Goal: Task Accomplishment & Management: Manage account settings

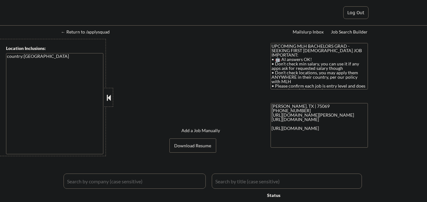
select select ""applied""
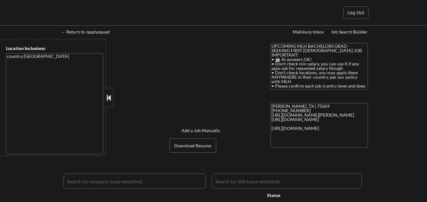
select select ""applied""
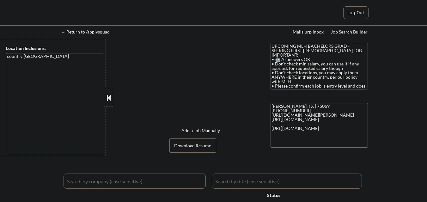
select select ""applied""
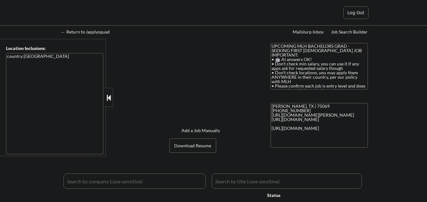
select select ""applied""
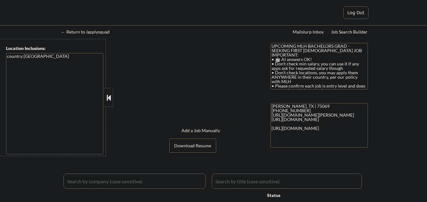
select select ""applied""
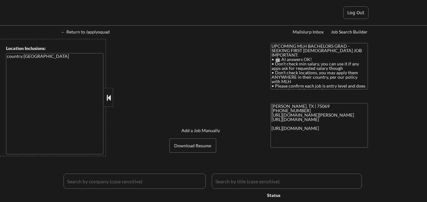
select select ""applied""
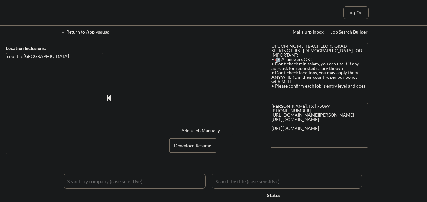
select select ""applied""
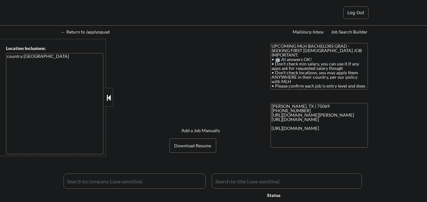
select select ""applied""
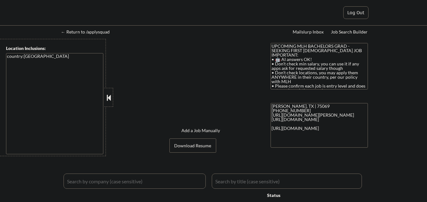
select select ""applied""
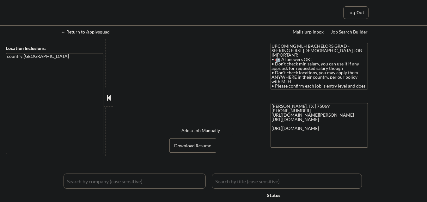
select select ""applied""
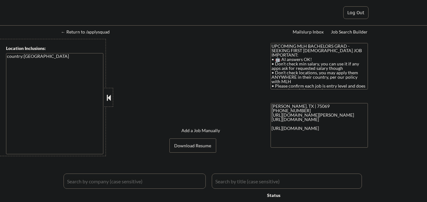
select select ""applied""
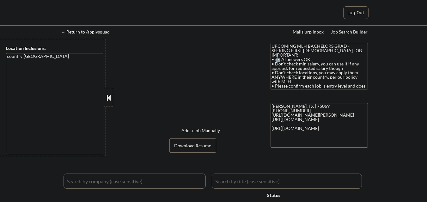
select select ""applied""
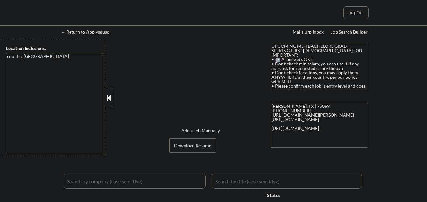
select select ""applied""
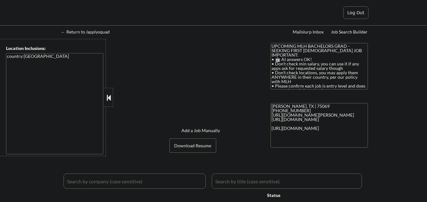
select select ""applied""
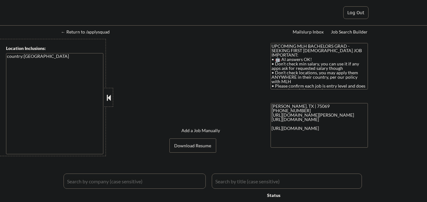
select select ""applied""
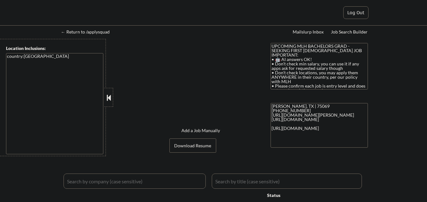
select select ""applied""
select select ""excluded__expired_""
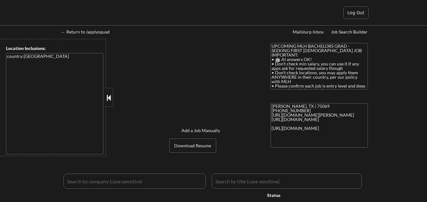
select select ""excluded__bad_match_""
select select ""excluded__expired_""
select select ""excluded__bad_match_""
select select ""excluded__expired_""
select select ""excluded__bad_match_""
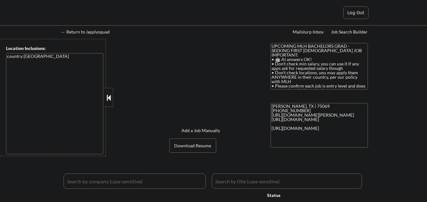
select select ""excluded__bad_match_""
select select ""excluded__expired_""
select select ""excluded__bad_match_""
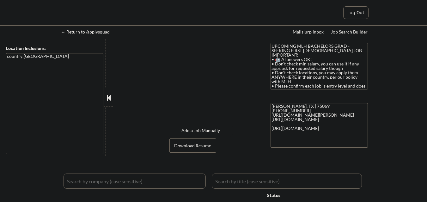
select select ""excluded__expired_""
select select ""excluded__bad_match_""
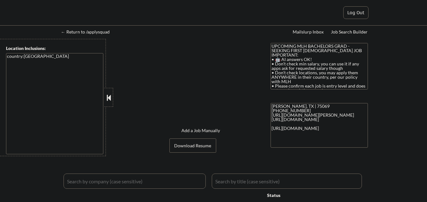
select select ""excluded__expired_""
select select ""excluded__bad_match_""
select select ""excluded__other_""
select select ""excluded__bad_match_""
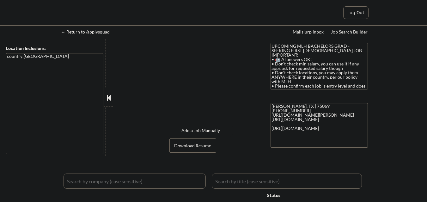
select select ""pending""
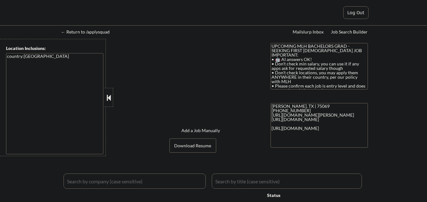
select select ""pending""
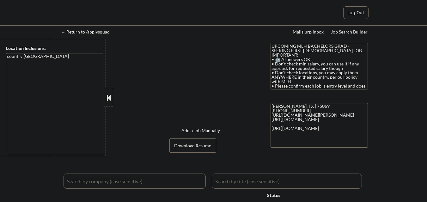
select select ""pending""
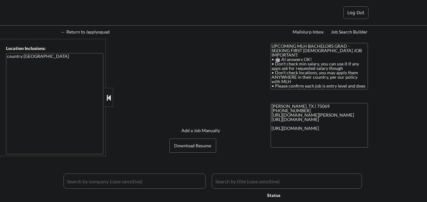
select select ""pending""
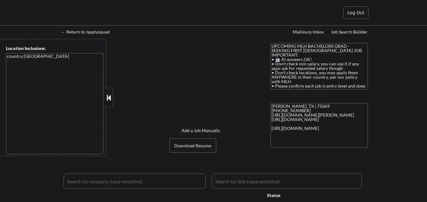
select select ""pending""
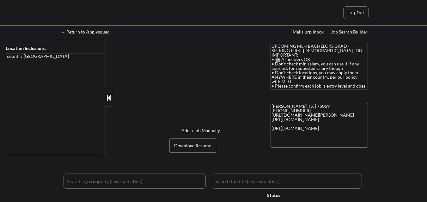
select select ""pending""
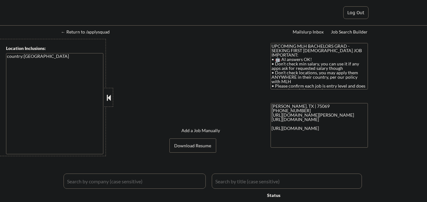
select select ""pending""
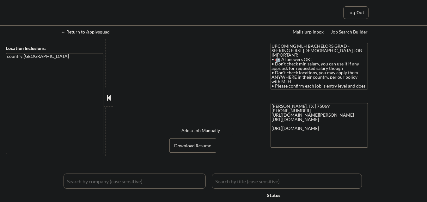
select select ""pending""
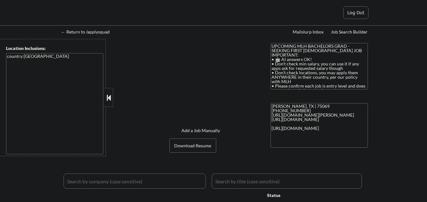
select select ""pending""
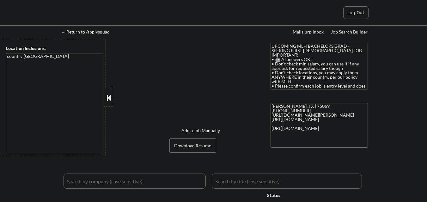
select select ""pending""
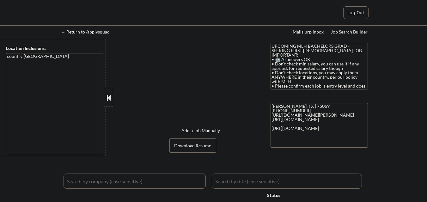
select select ""pending""
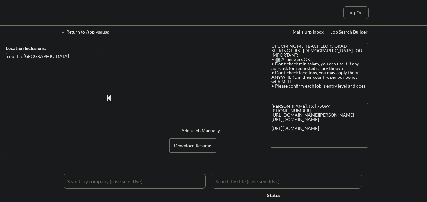
select select ""pending""
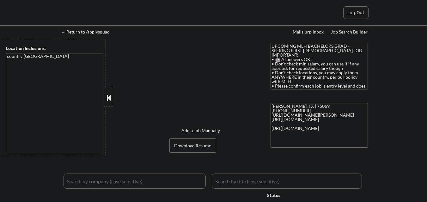
select select ""pending""
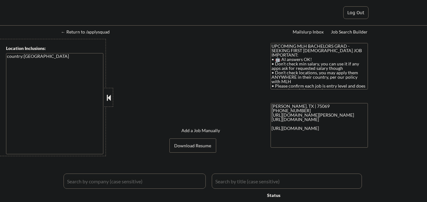
select select ""pending""
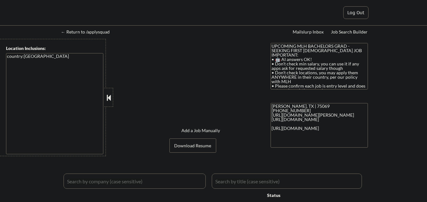
select select ""pending""
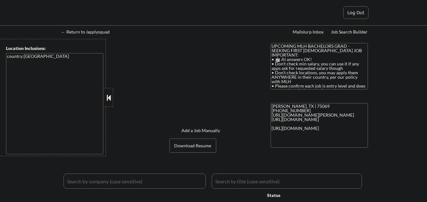
select select ""pending""
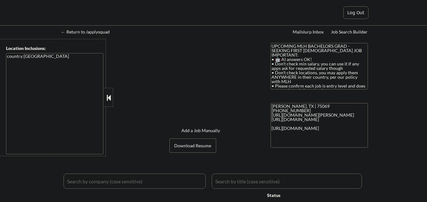
select select ""pending""
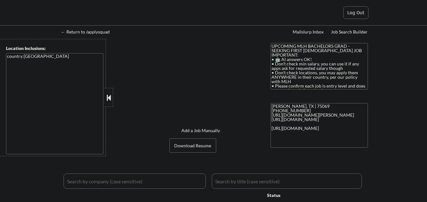
select select ""pending""
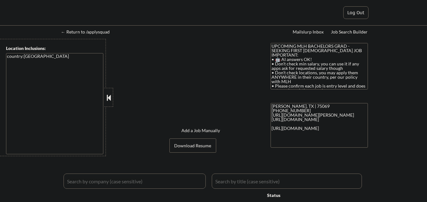
select select ""pending""
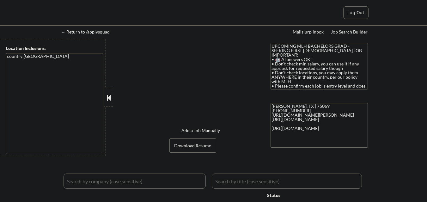
select select ""pending""
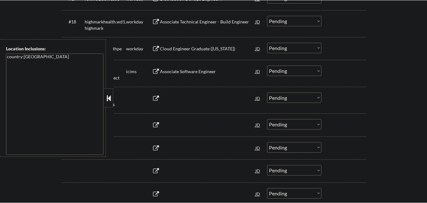
scroll to position [632, 0]
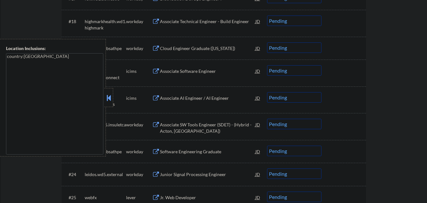
click at [109, 97] on button at bounding box center [108, 97] width 7 height 9
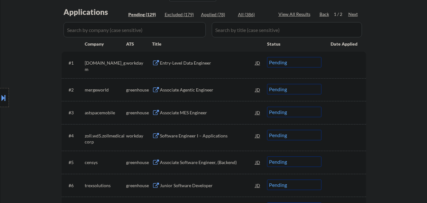
scroll to position [158, 0]
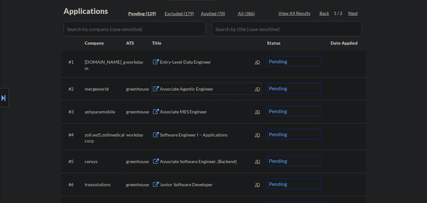
click at [206, 90] on div "Associate Agentic Engineer" at bounding box center [207, 89] width 95 height 6
